Goal: Information Seeking & Learning: Learn about a topic

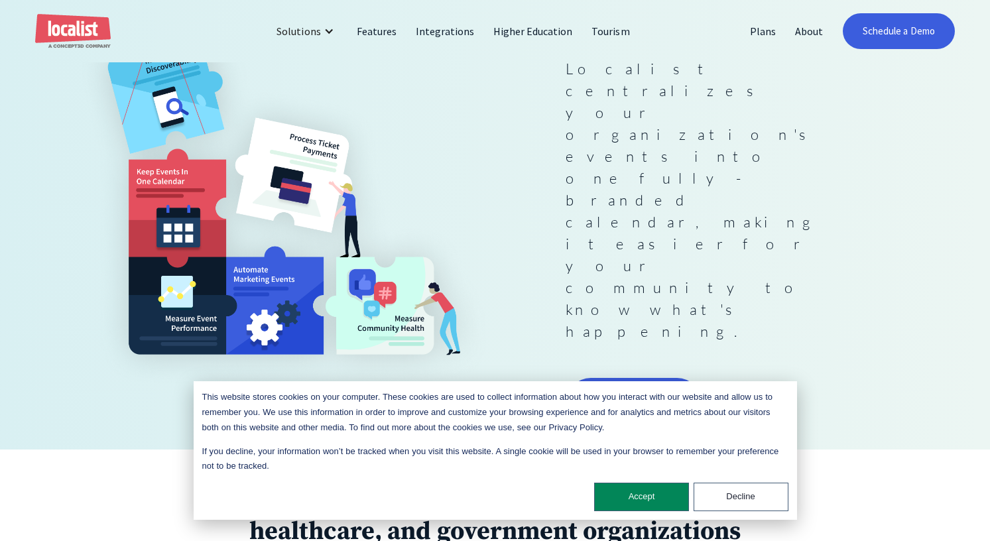
scroll to position [265, 0]
click at [736, 493] on button "Decline" at bounding box center [741, 497] width 95 height 29
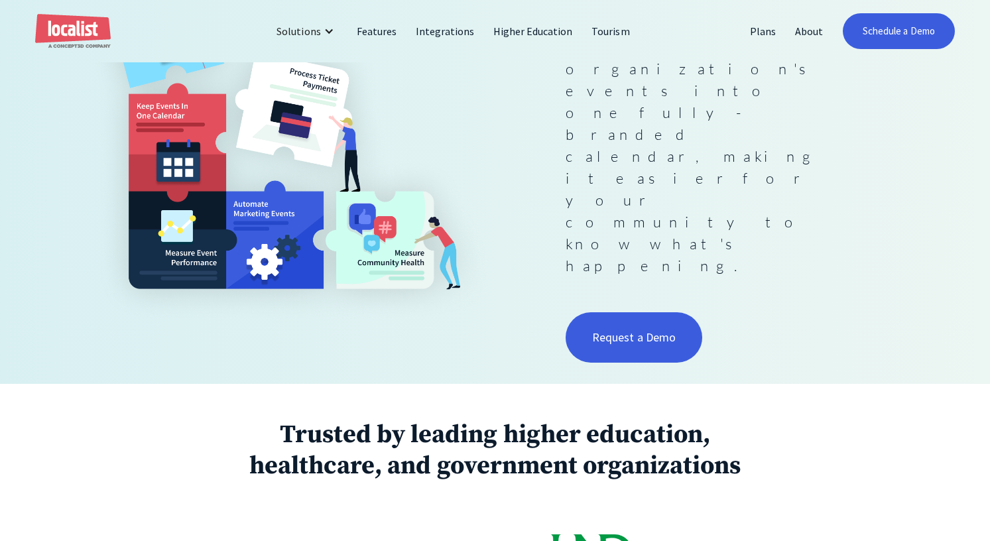
scroll to position [0, 0]
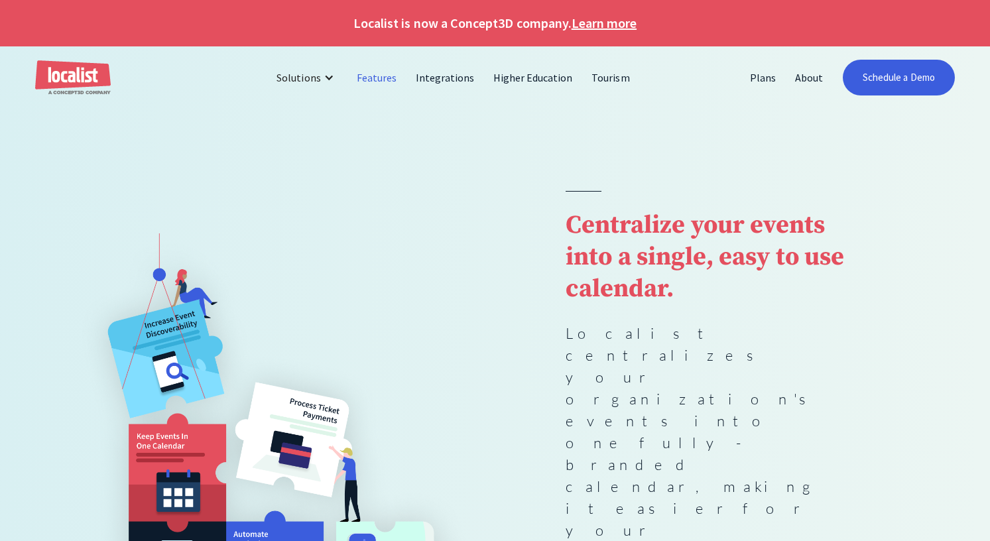
click at [367, 76] on link "Features" at bounding box center [377, 78] width 59 height 32
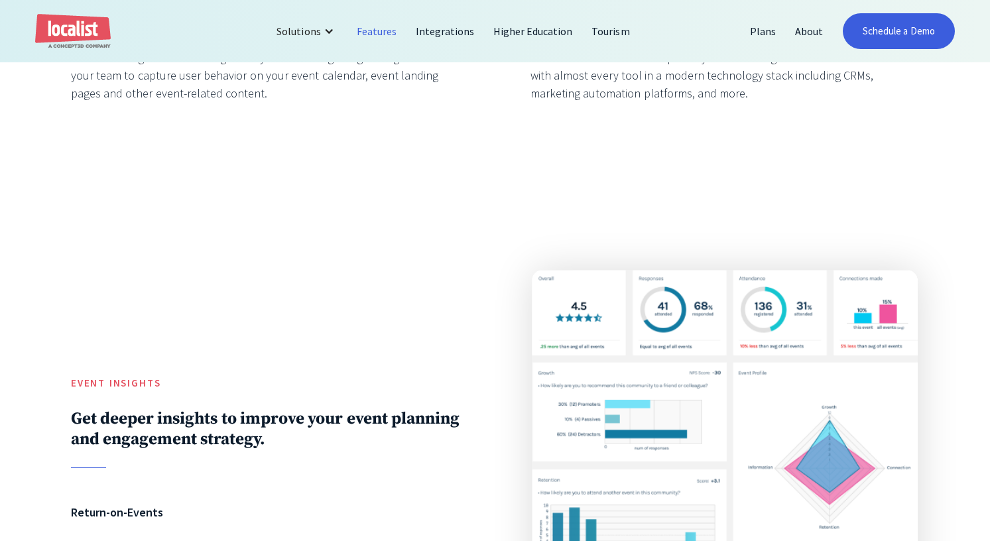
scroll to position [2388, 0]
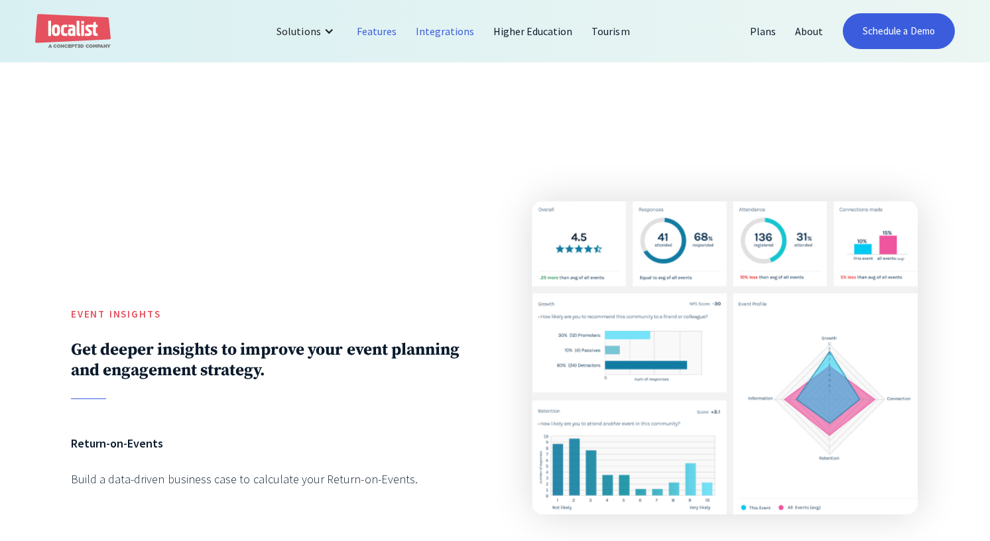
click at [452, 34] on link "Integrations" at bounding box center [446, 31] width 78 height 32
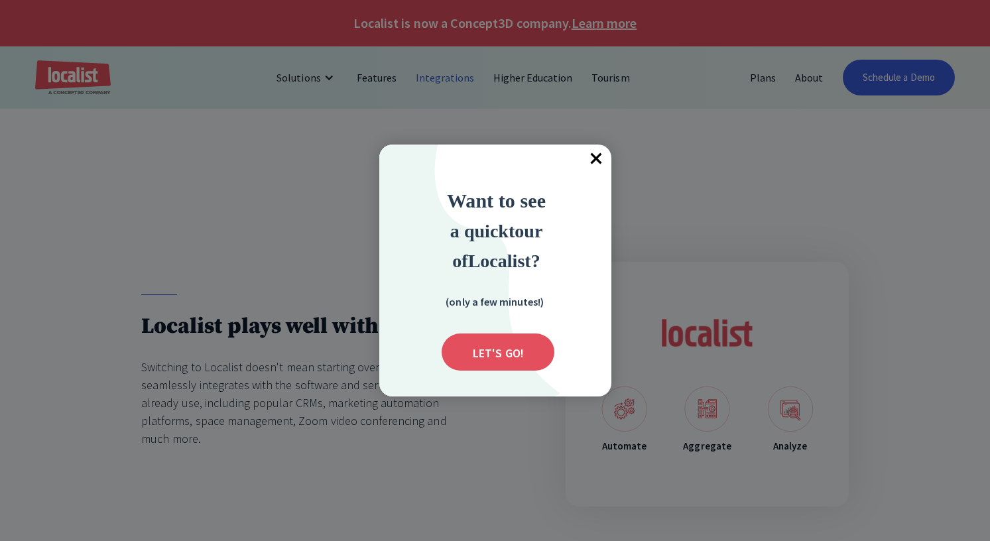
click at [605, 160] on span "×" at bounding box center [596, 159] width 29 height 29
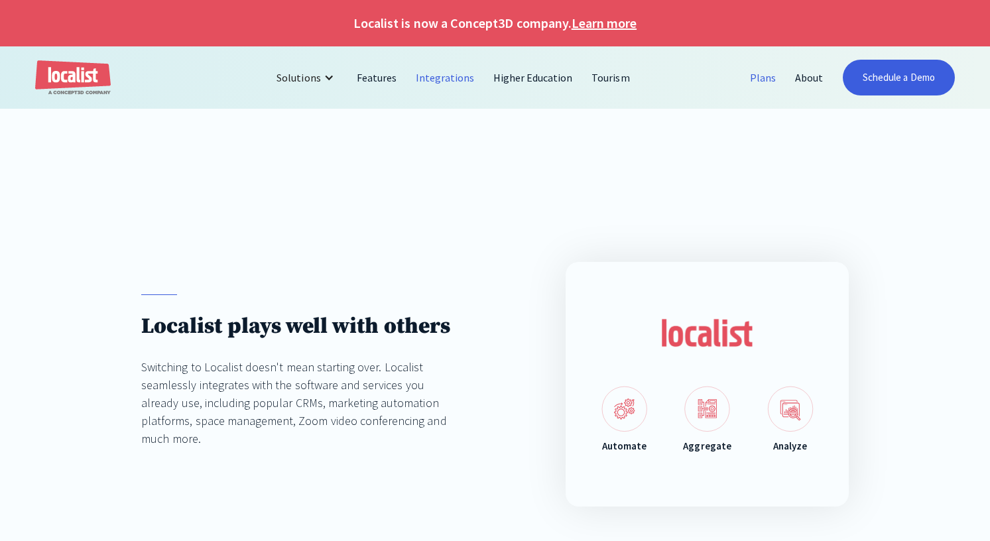
click at [764, 77] on link "Plans" at bounding box center [763, 78] width 45 height 32
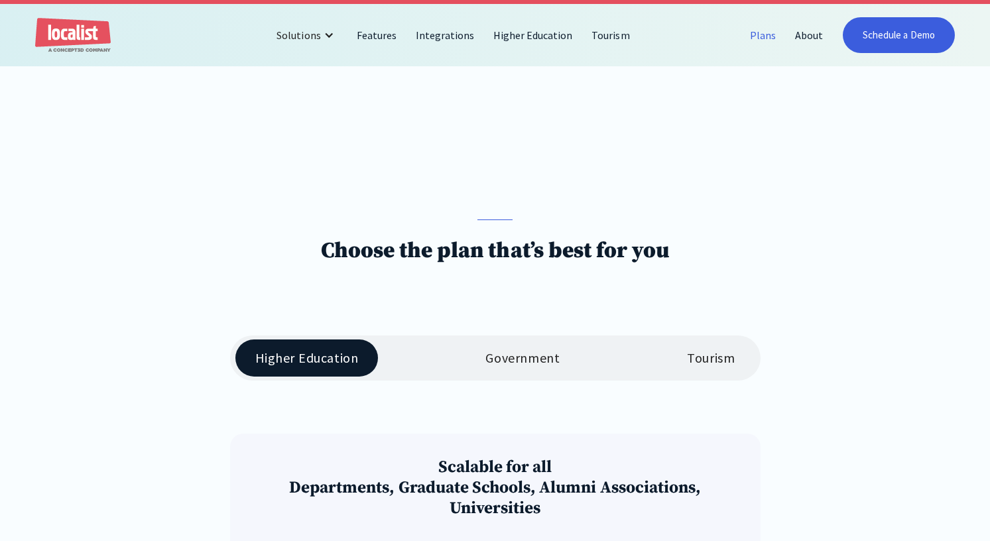
scroll to position [199, 0]
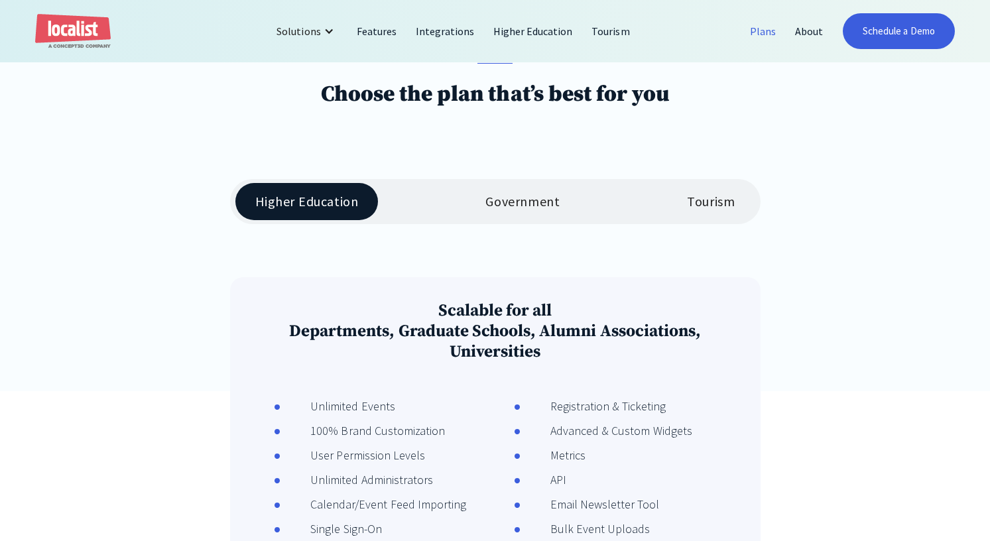
click at [504, 190] on link "Government" at bounding box center [523, 201] width 114 height 37
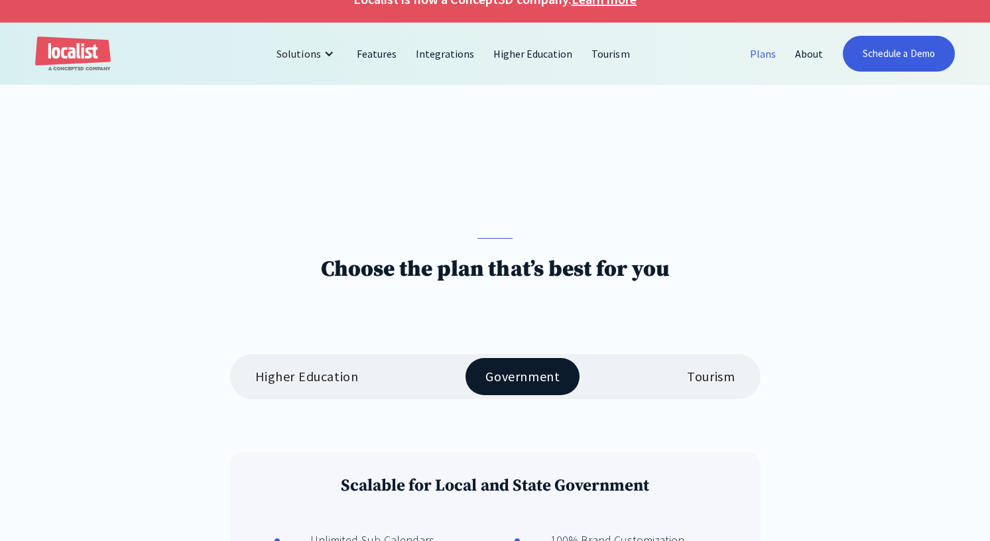
scroll to position [0, 0]
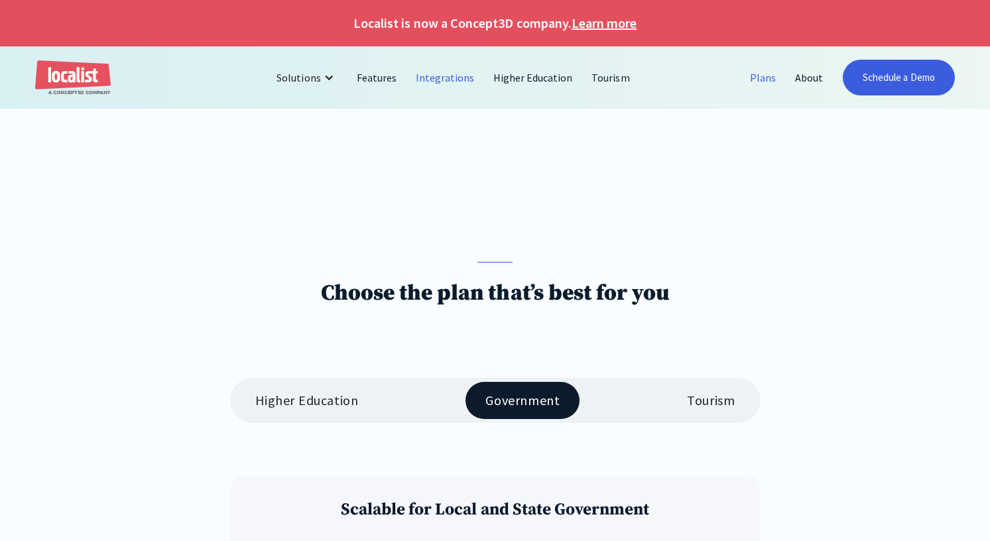
click at [430, 78] on link "Integrations" at bounding box center [446, 78] width 78 height 32
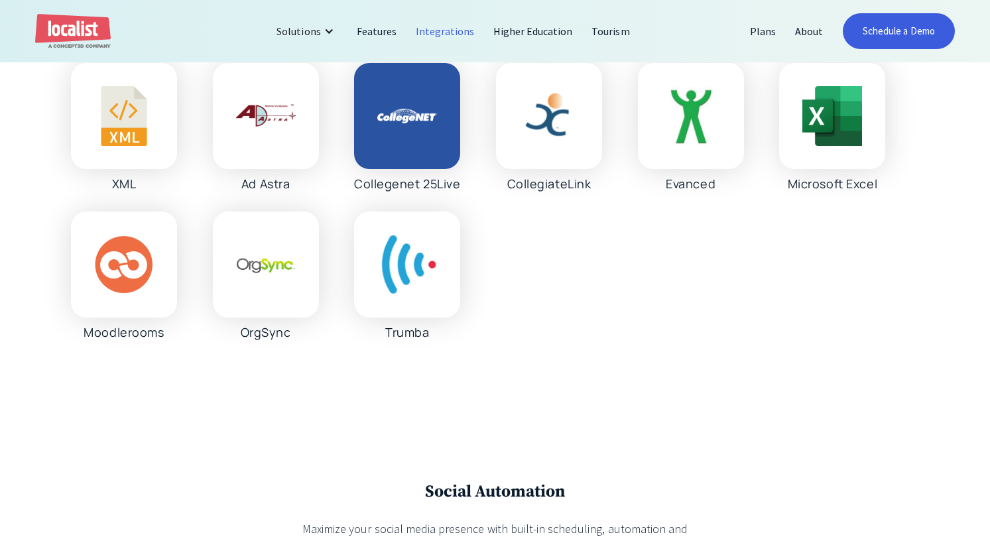
scroll to position [2521, 0]
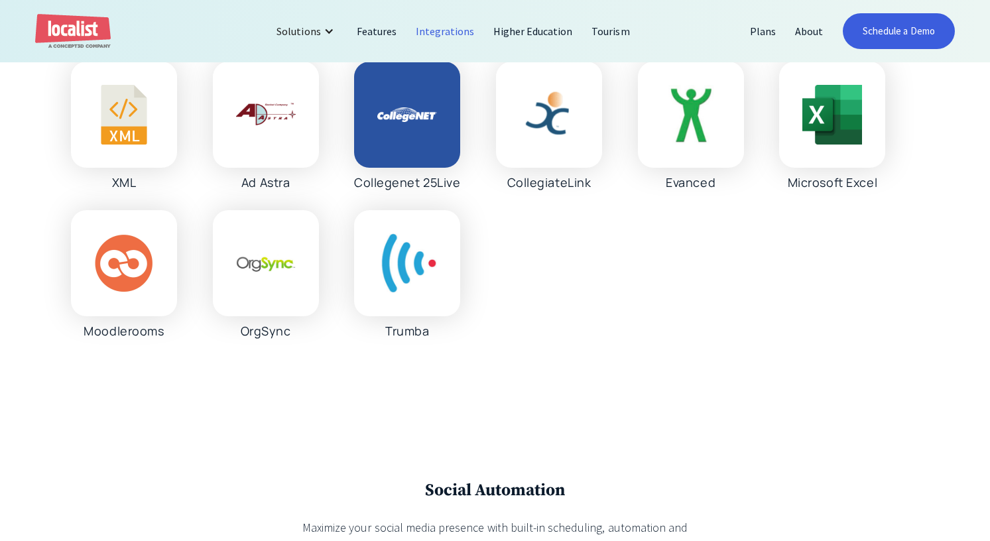
click at [97, 316] on div at bounding box center [124, 263] width 106 height 106
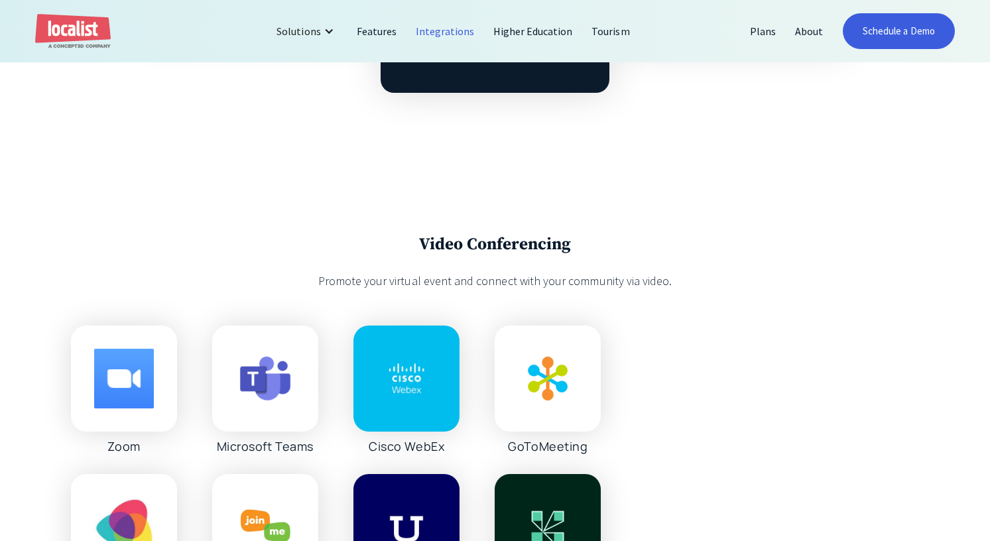
scroll to position [862, 0]
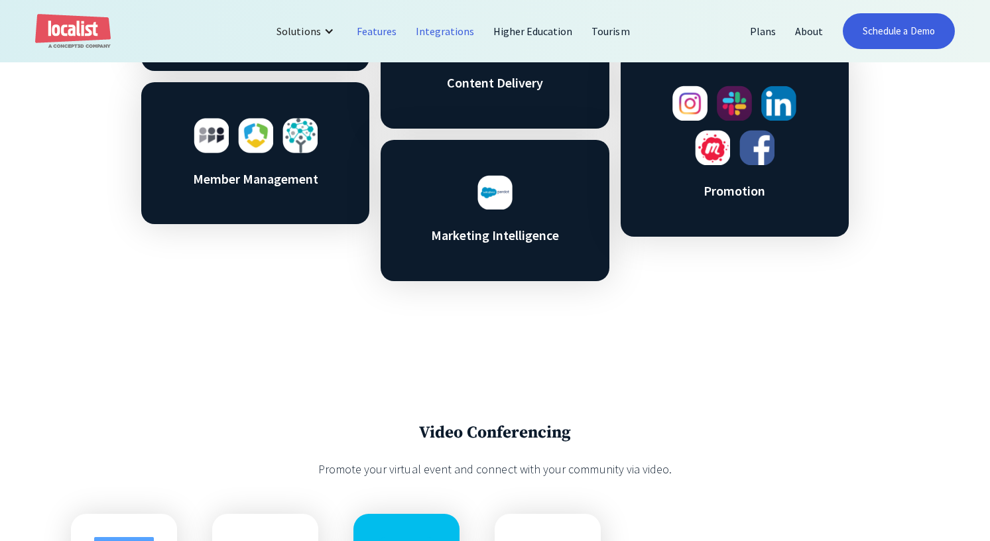
click at [384, 27] on link "Features" at bounding box center [377, 31] width 59 height 32
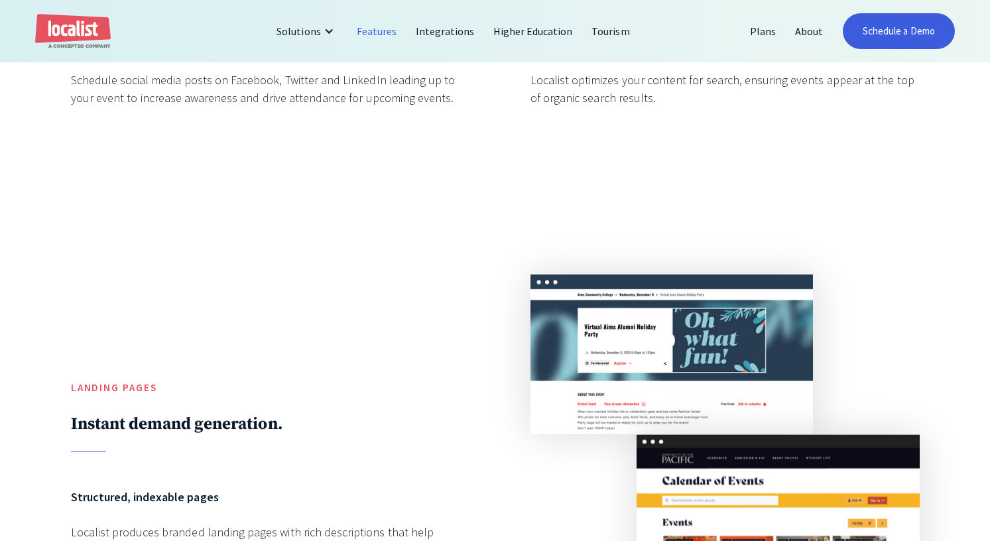
scroll to position [4036, 0]
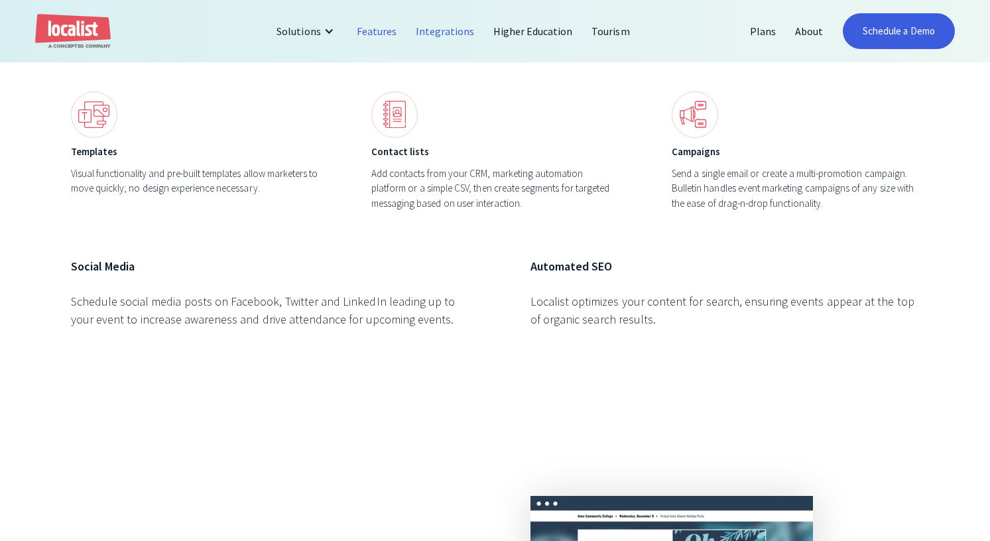
click at [435, 31] on link "Integrations" at bounding box center [446, 31] width 78 height 32
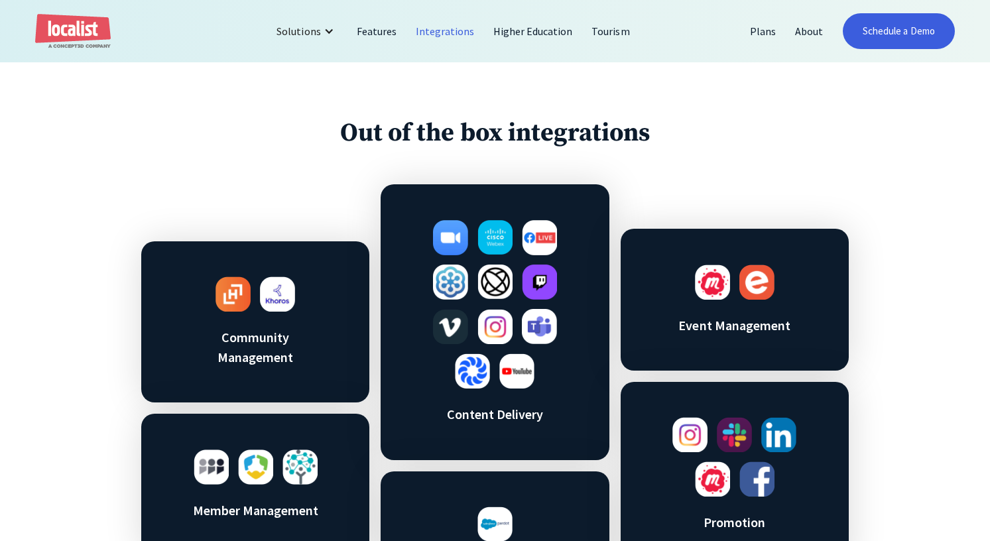
scroll to position [663, 0]
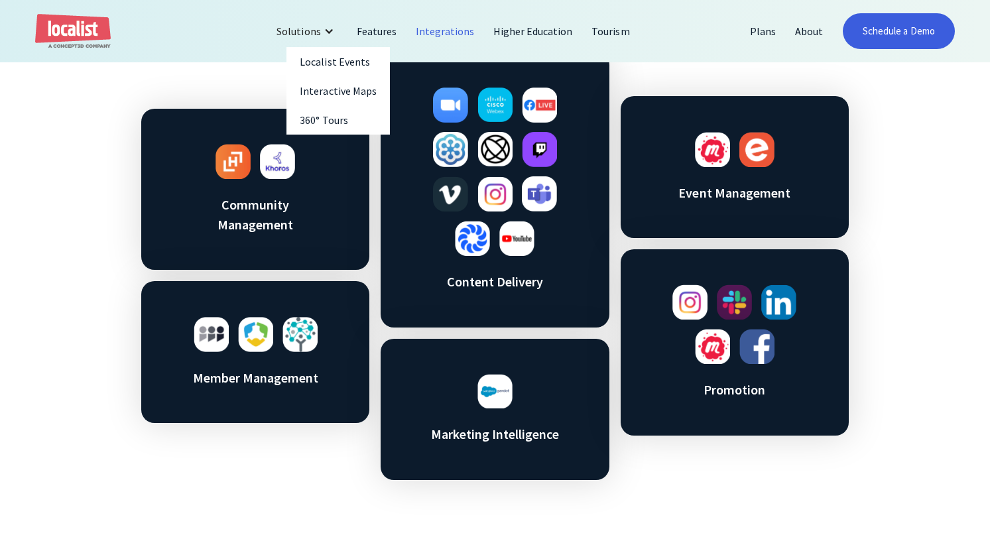
click at [328, 25] on div "Solutions" at bounding box center [307, 31] width 80 height 32
click at [314, 87] on link "Interactive Maps" at bounding box center [338, 90] width 103 height 29
